Goal: Task Accomplishment & Management: Manage account settings

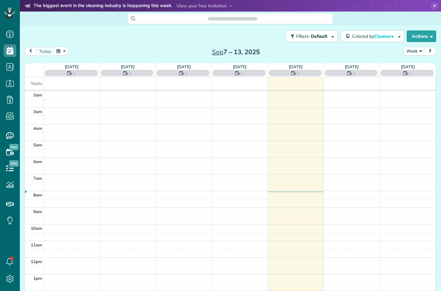
scroll to position [21, 0]
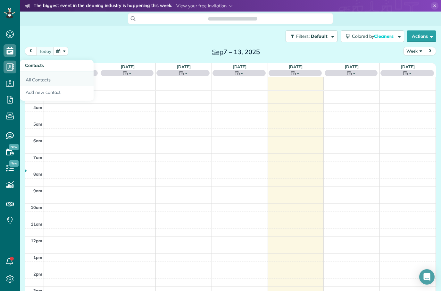
click at [35, 84] on link "All Contacts" at bounding box center [57, 78] width 74 height 15
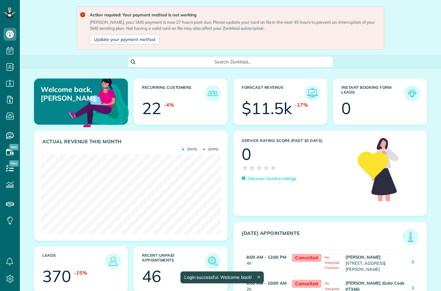
scroll to position [3, 3]
click at [133, 39] on link "Update your payment method" at bounding box center [124, 40] width 69 height 10
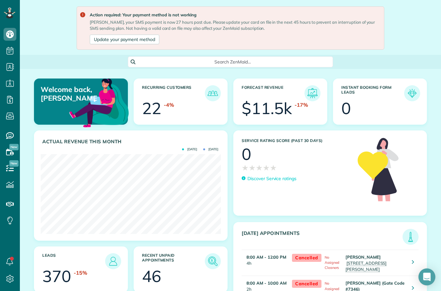
click at [423, 279] on div "Open Intercom Messenger" at bounding box center [426, 276] width 17 height 17
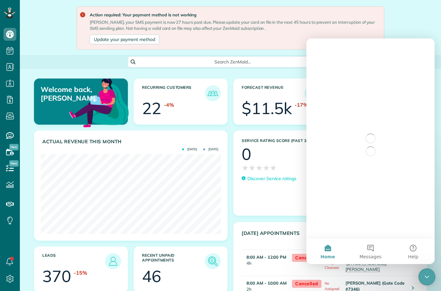
scroll to position [0, 0]
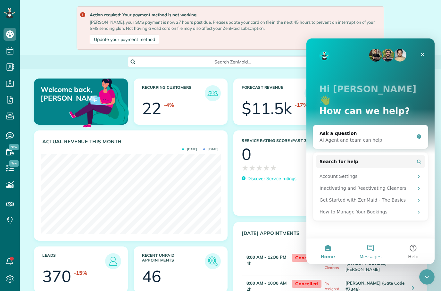
click at [369, 251] on button "Messages" at bounding box center [370, 251] width 43 height 26
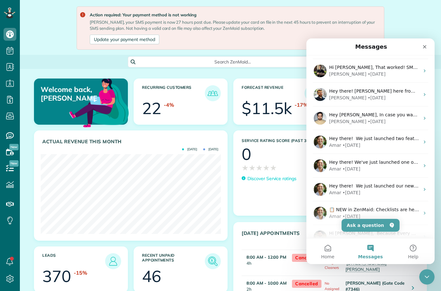
scroll to position [21, 0]
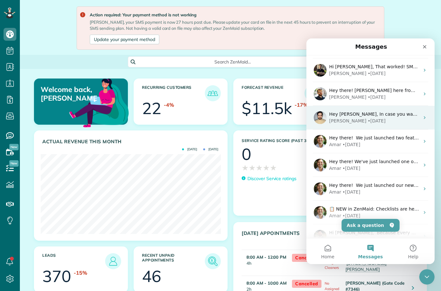
click at [389, 121] on div "Edgar • 8w ago" at bounding box center [374, 120] width 90 height 7
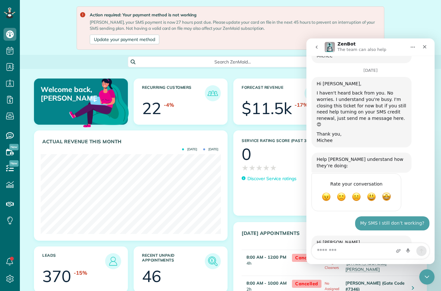
scroll to position [1581, 0]
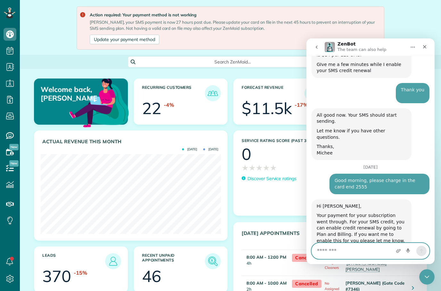
click at [360, 252] on textarea "Message…" at bounding box center [370, 250] width 117 height 15
click at [350, 248] on textarea "******" at bounding box center [370, 250] width 117 height 15
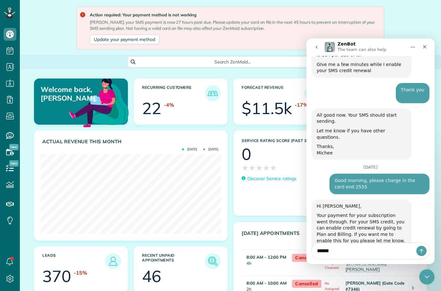
click at [409, 268] on div "Hey Marcos, In case you want to enable the SMS auto-renewal, you must visit htt…" at bounding box center [361, 294] width 100 height 52
click at [362, 252] on textarea "******" at bounding box center [370, 250] width 117 height 15
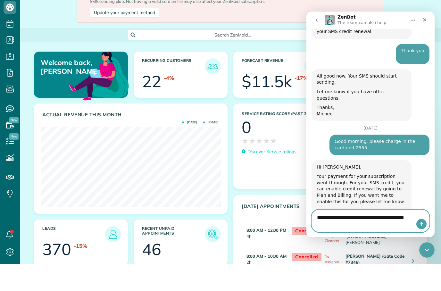
scroll to position [1594, 0]
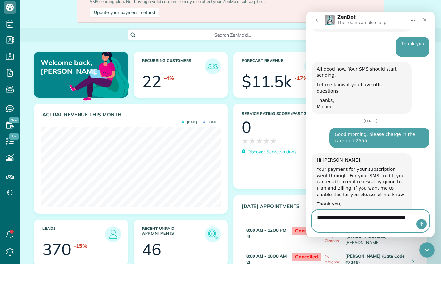
type textarea "**********"
click at [423, 223] on icon "Send a message…" at bounding box center [421, 224] width 4 height 4
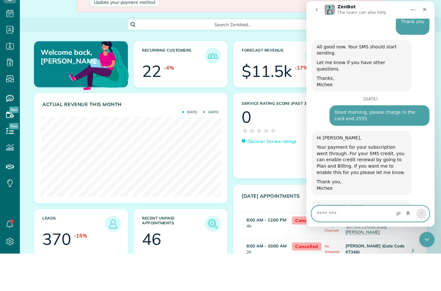
scroll to position [1615, 0]
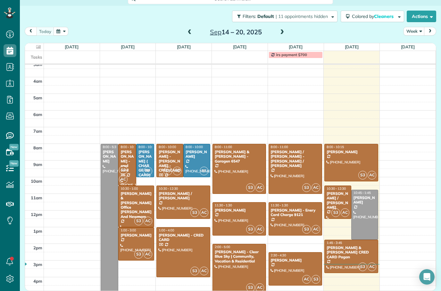
scroll to position [63, 0]
click at [360, 159] on div at bounding box center [350, 162] width 53 height 37
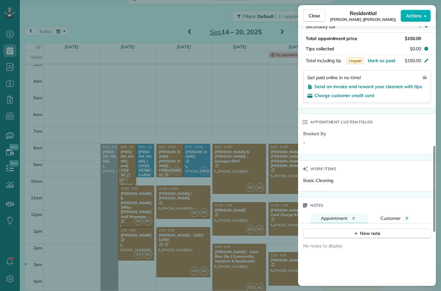
scroll to position [395, 0]
click at [378, 87] on span "Send an invoice and reward your cleaners with tips" at bounding box center [368, 87] width 108 height 6
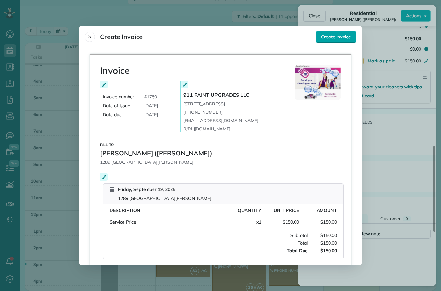
click at [343, 34] on span "Create invoice" at bounding box center [336, 37] width 30 height 6
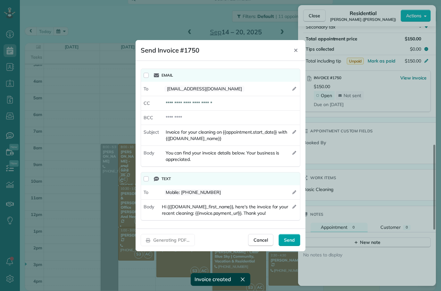
click at [291, 240] on span "Send" at bounding box center [289, 240] width 11 height 6
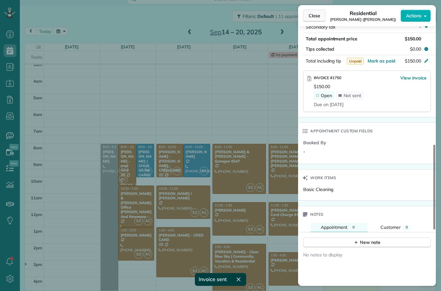
click at [316, 16] on span "Close" at bounding box center [314, 15] width 12 height 6
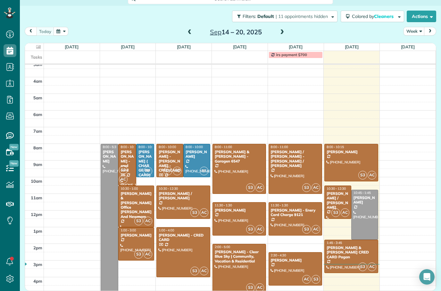
click at [336, 198] on div "Clara / FLAVIANE Carvalho" at bounding box center [337, 200] width 23 height 19
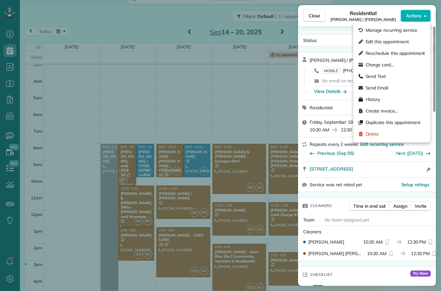
click at [357, 187] on span "Service was not rated yet" at bounding box center [335, 184] width 53 height 6
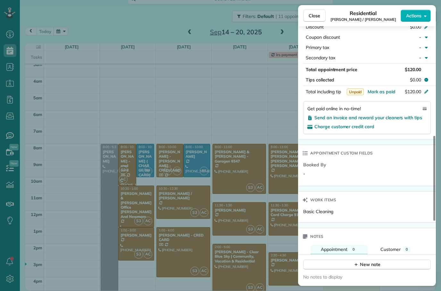
scroll to position [365, 0]
click at [389, 119] on span "Send an invoice and reward your cleaners with tips" at bounding box center [368, 118] width 108 height 6
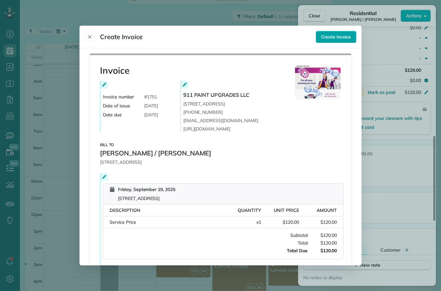
click at [348, 31] on button "Create invoice" at bounding box center [335, 37] width 41 height 12
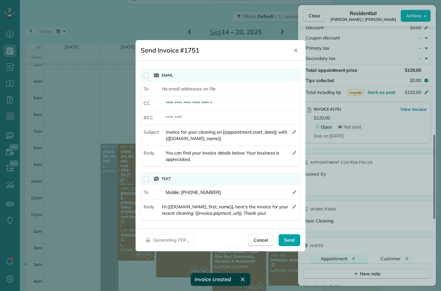
click at [288, 241] on span "Send" at bounding box center [289, 240] width 11 height 6
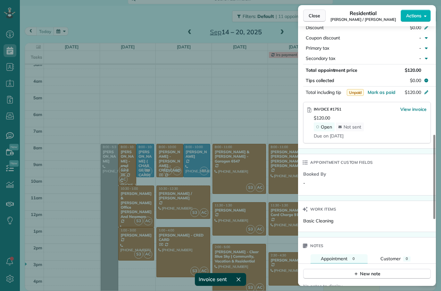
click at [319, 15] on span "Close" at bounding box center [314, 15] width 12 height 6
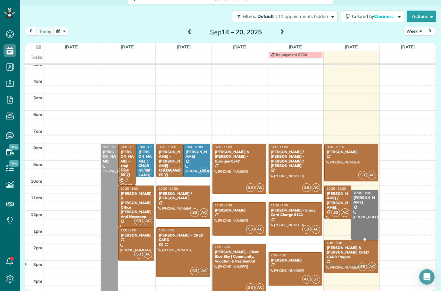
click at [374, 218] on link "10:45 - 1:45 Ana Queiroz (407) 738-7171 1860 Orangewood Avenue Saint Cloud, Flo…" at bounding box center [364, 215] width 27 height 50
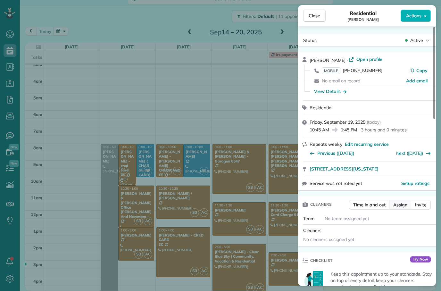
click at [400, 206] on span "Assign" at bounding box center [400, 204] width 14 height 6
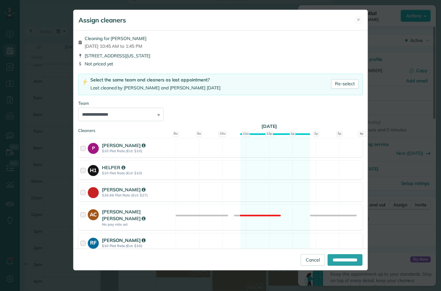
click at [211, 239] on div "RF RENATA França $10 Flat Rate (Est: $10) Available" at bounding box center [220, 242] width 284 height 19
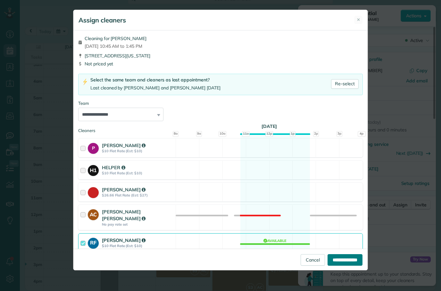
click at [333, 265] on input "**********" at bounding box center [344, 260] width 35 height 12
type input "**********"
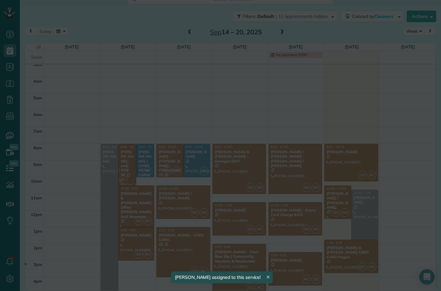
scroll to position [15, 0]
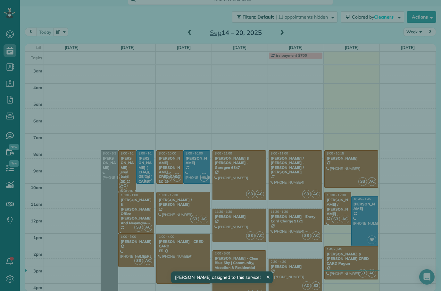
scroll to position [25, 0]
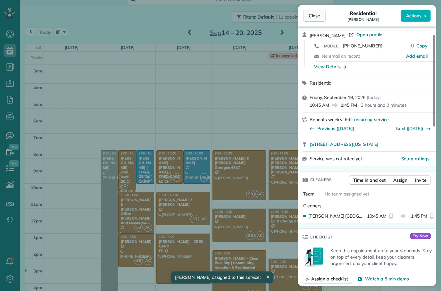
click at [321, 19] on button "Close" at bounding box center [314, 16] width 22 height 12
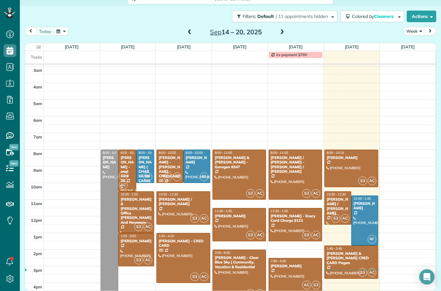
scroll to position [63, 0]
